Goal: Information Seeking & Learning: Find specific fact

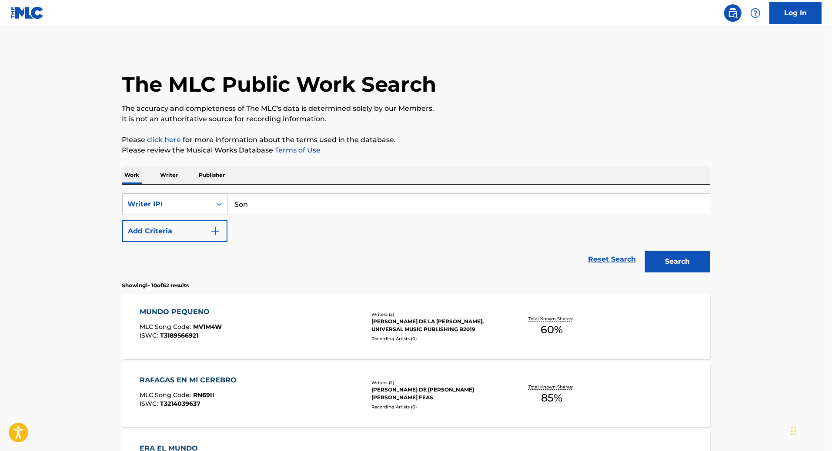
type input "Son Malas"
click at [222, 208] on icon "Search Form" at bounding box center [219, 204] width 9 height 9
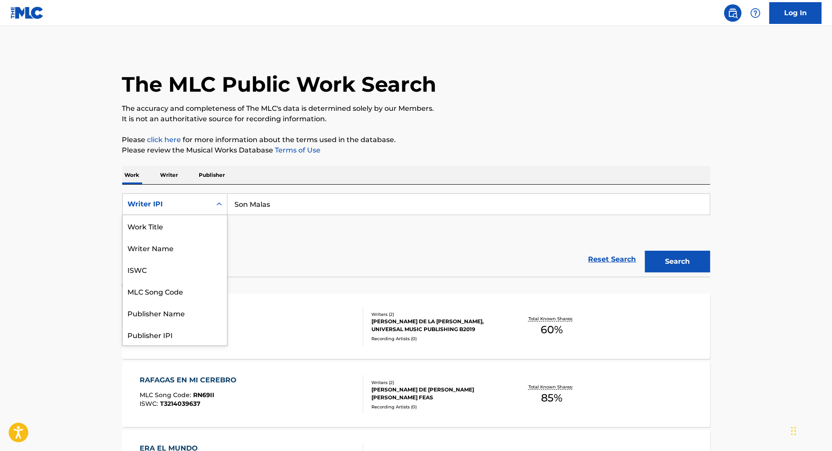
scroll to position [43, 0]
click at [324, 203] on input "Son Malas" at bounding box center [468, 204] width 482 height 21
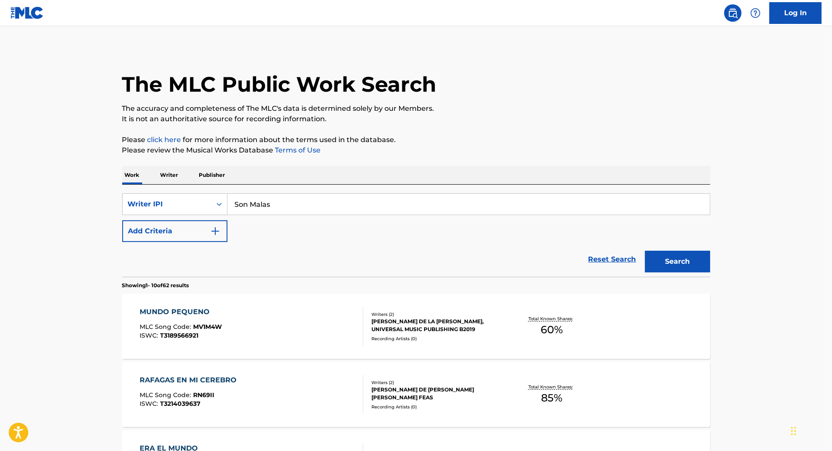
click at [645, 251] on button "Search" at bounding box center [677, 262] width 65 height 22
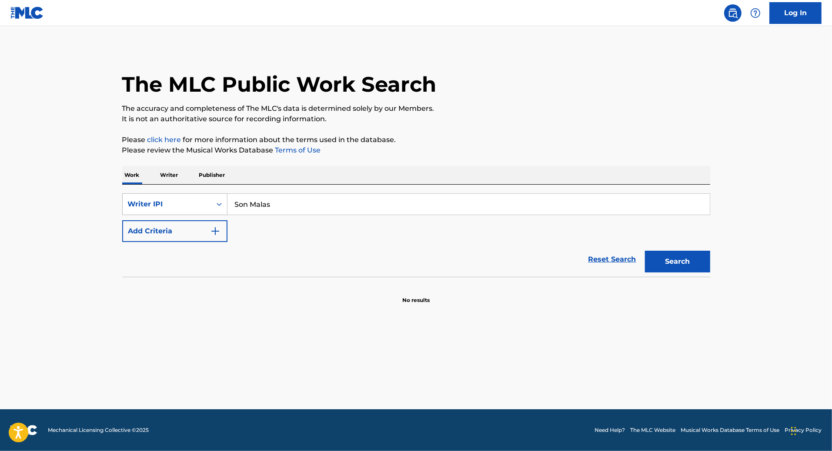
click at [215, 204] on icon "Search Form" at bounding box center [219, 204] width 9 height 9
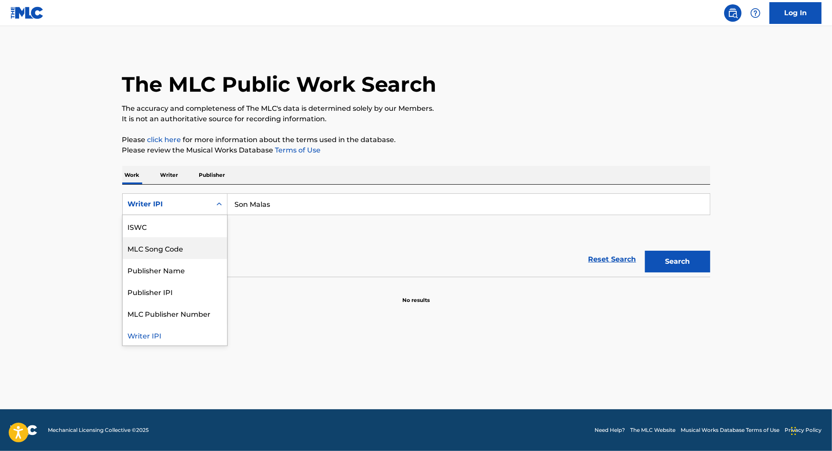
scroll to position [0, 0]
click at [178, 227] on div "Work Title" at bounding box center [175, 226] width 104 height 22
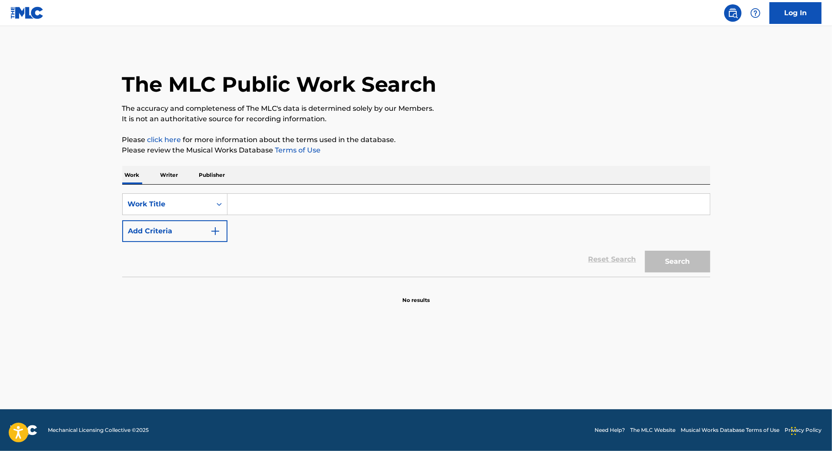
click at [434, 205] on input "Search Form" at bounding box center [468, 204] width 482 height 21
type input "Son Malas"
click at [669, 263] on button "Search" at bounding box center [677, 262] width 65 height 22
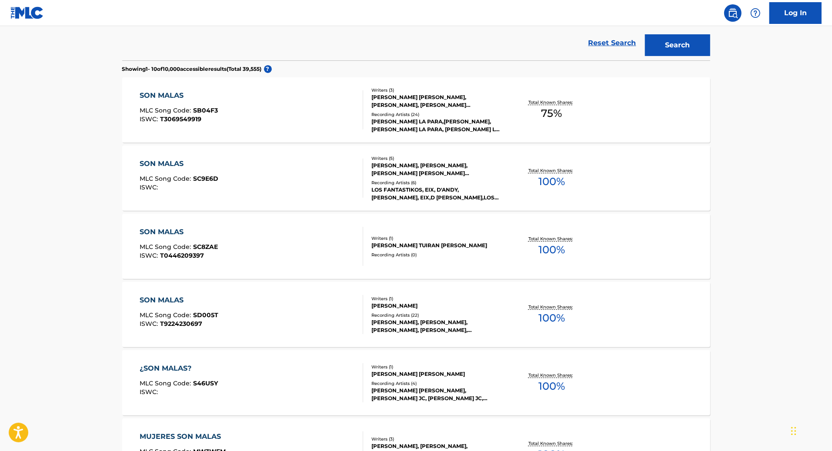
scroll to position [221, 0]
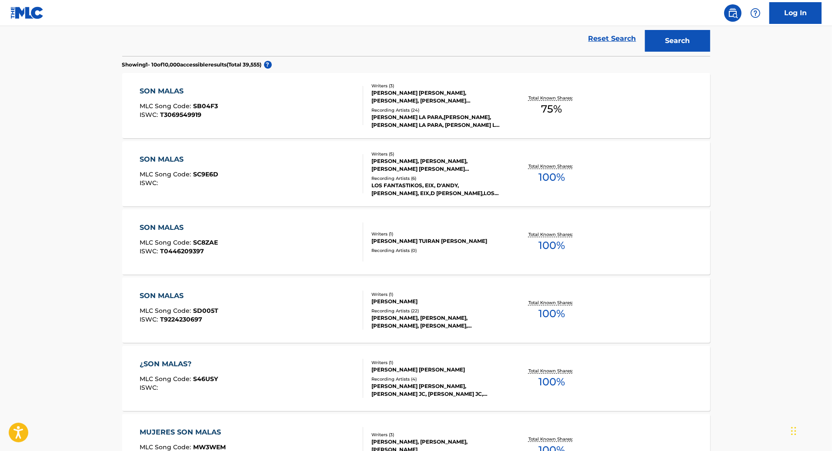
click at [433, 294] on div "Writers ( 1 )" at bounding box center [436, 294] width 131 height 7
